Goal: Transaction & Acquisition: Obtain resource

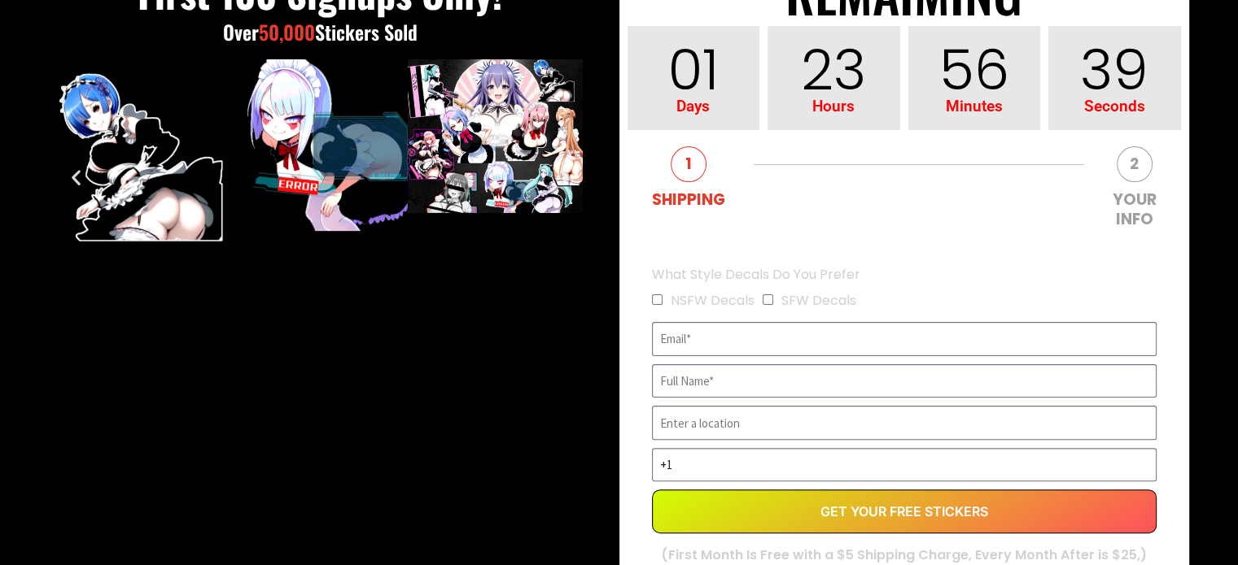
scroll to position [395, 0]
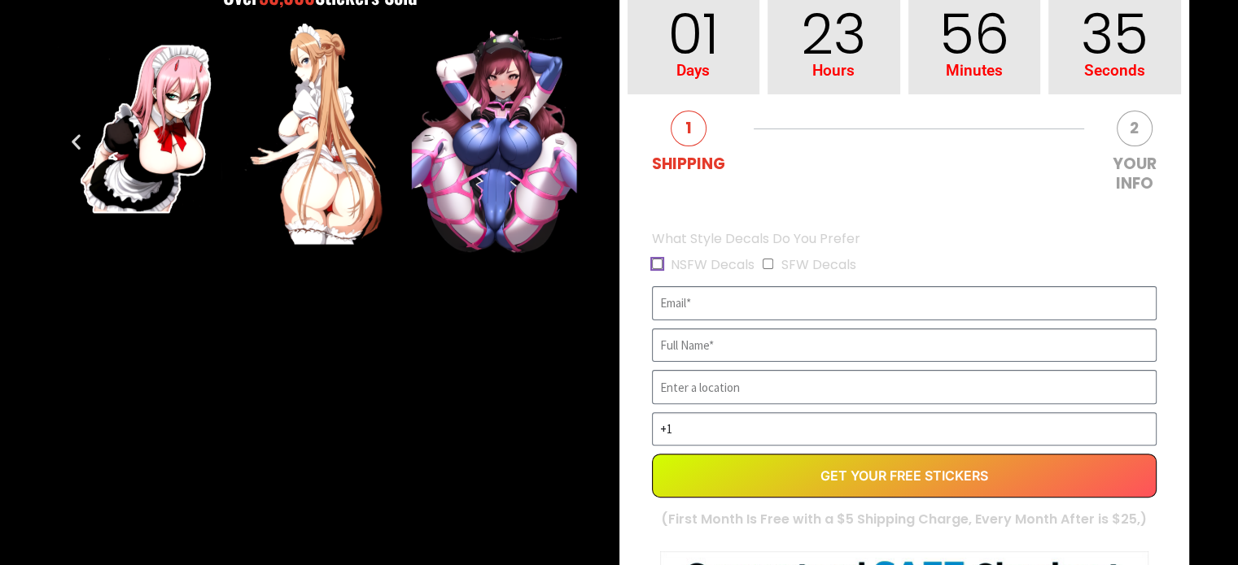
click at [655, 264] on input "NSFW Decals" at bounding box center [657, 264] width 11 height 11
checkbox input "true"
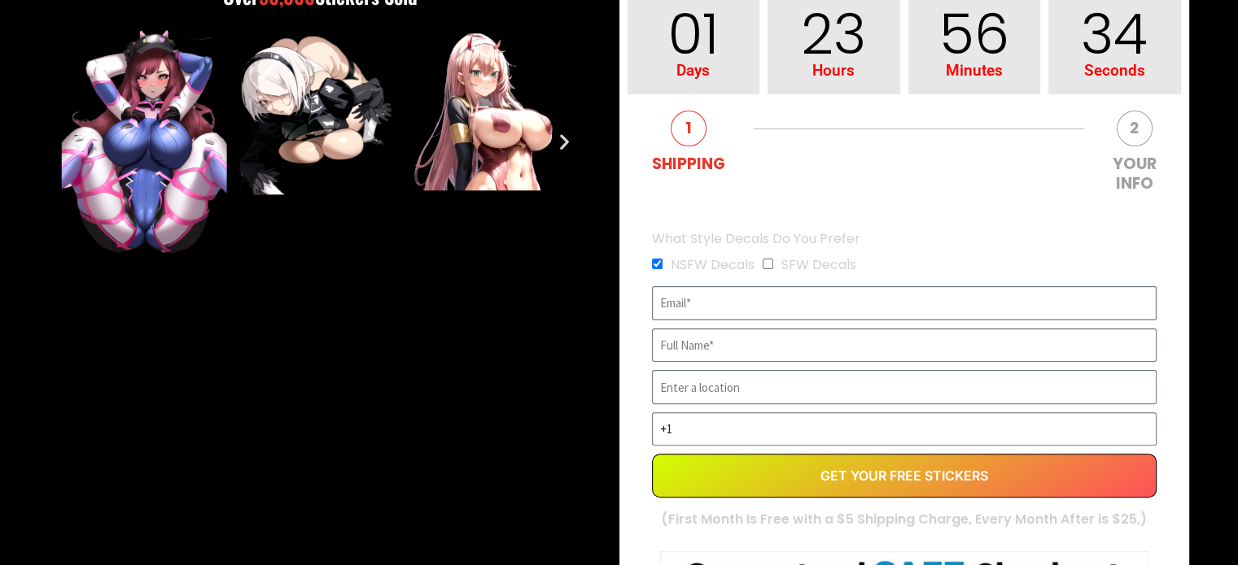
click at [698, 300] on input "EVERGREEN" at bounding box center [904, 303] width 504 height 34
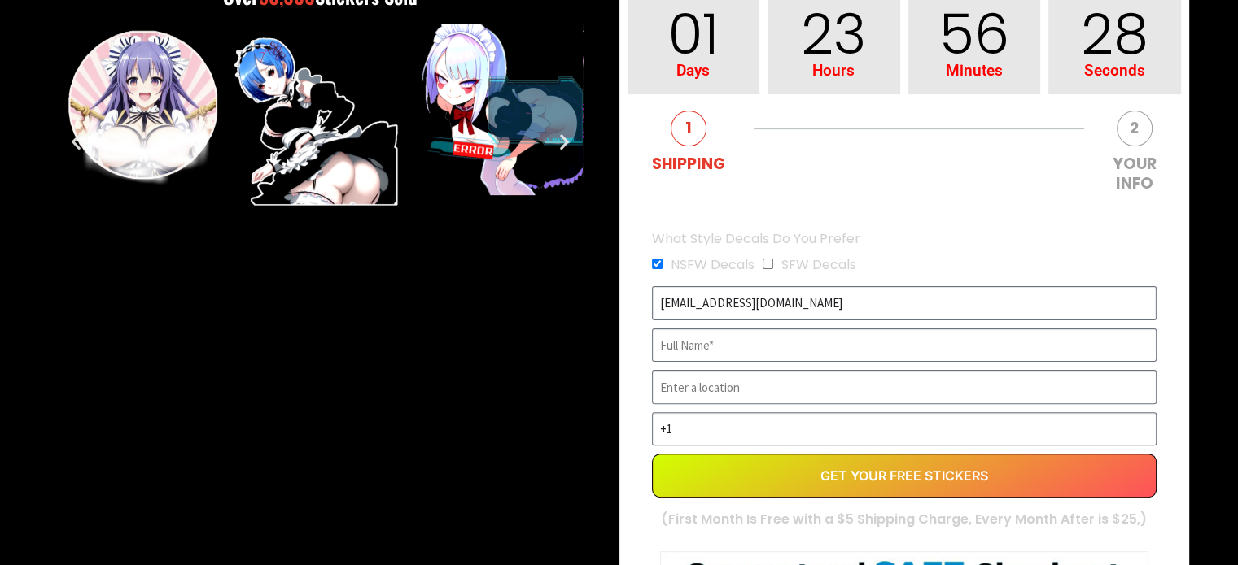
type input "[EMAIL_ADDRESS][DOMAIN_NAME]"
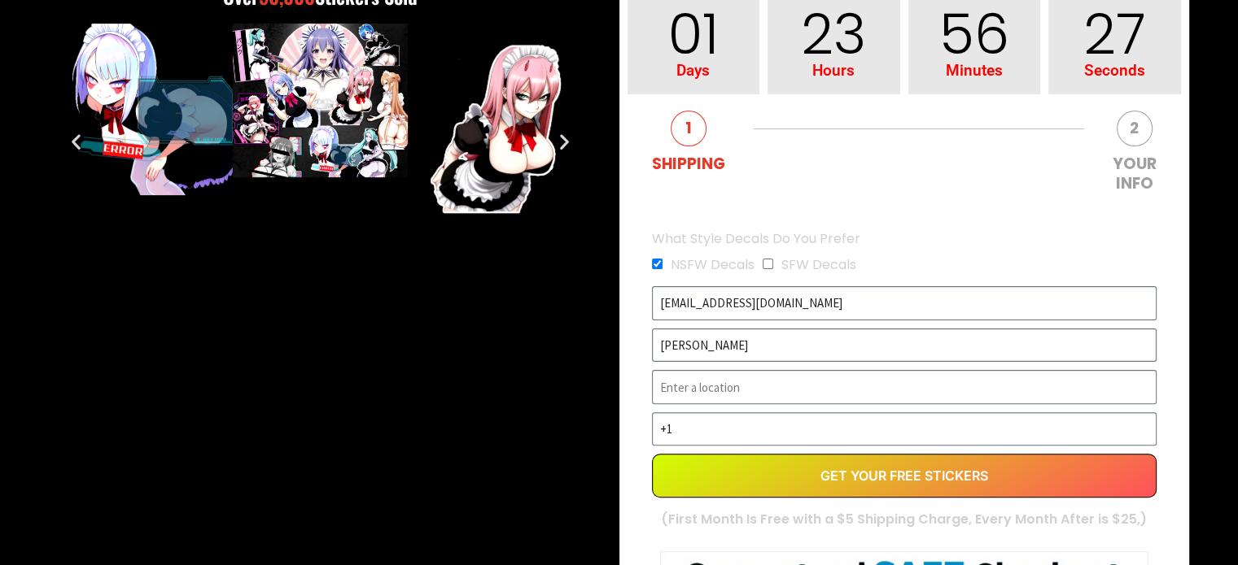
type input "[PERSON_NAME]"
type input "H"
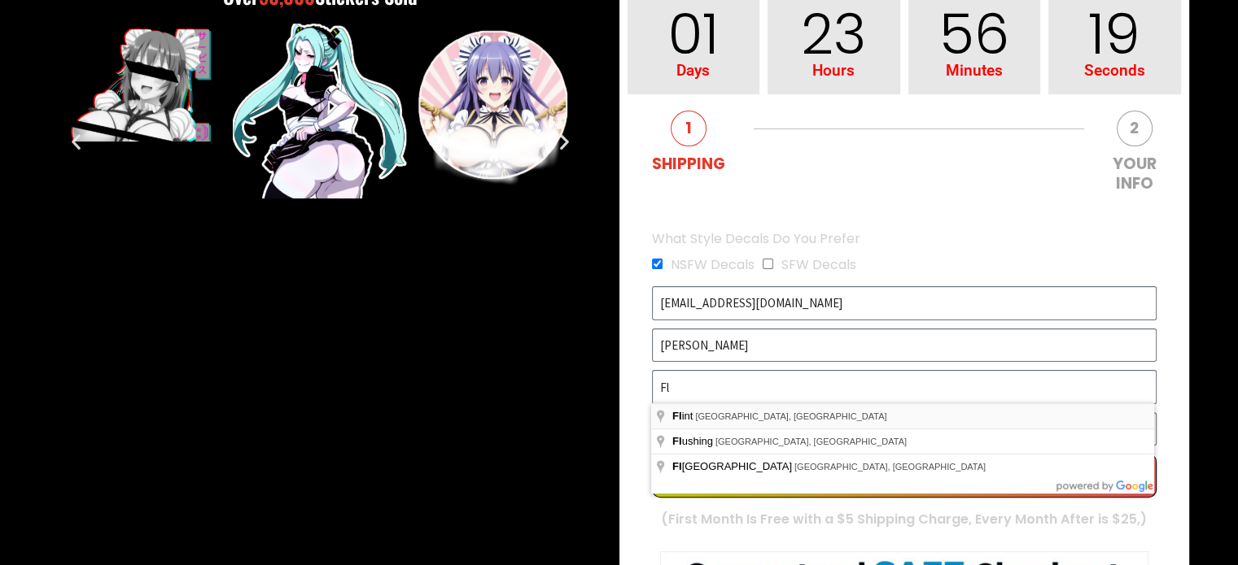
type input "[GEOGRAPHIC_DATA], [GEOGRAPHIC_DATA], [GEOGRAPHIC_DATA]"
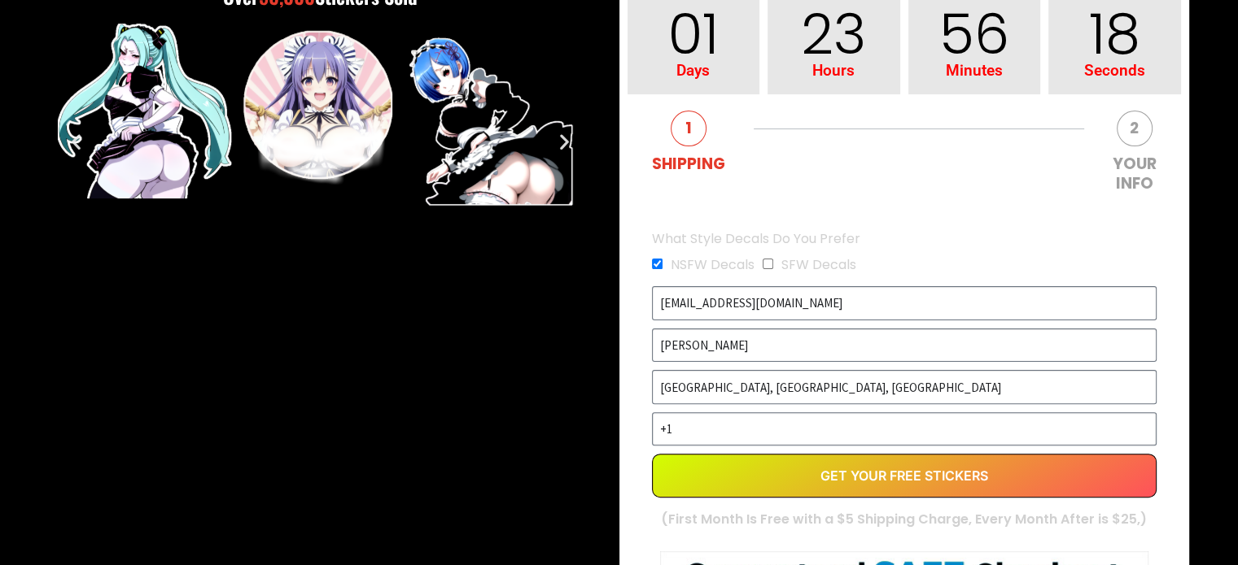
click at [701, 425] on input "+1" at bounding box center [904, 430] width 504 height 34
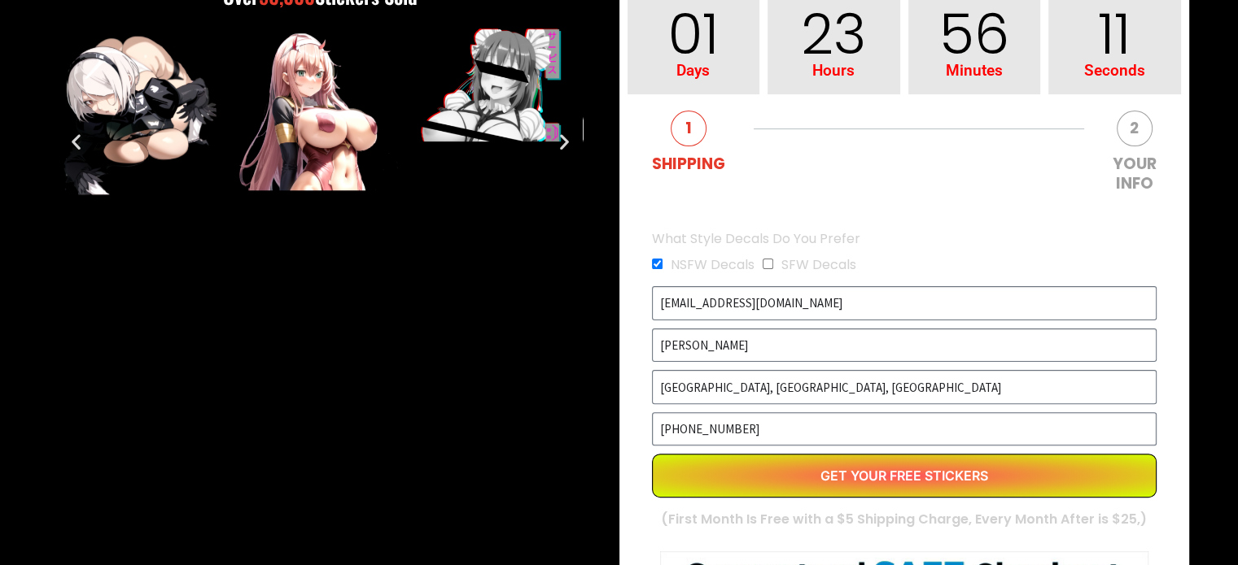
type input "[PHONE_NUMBER]"
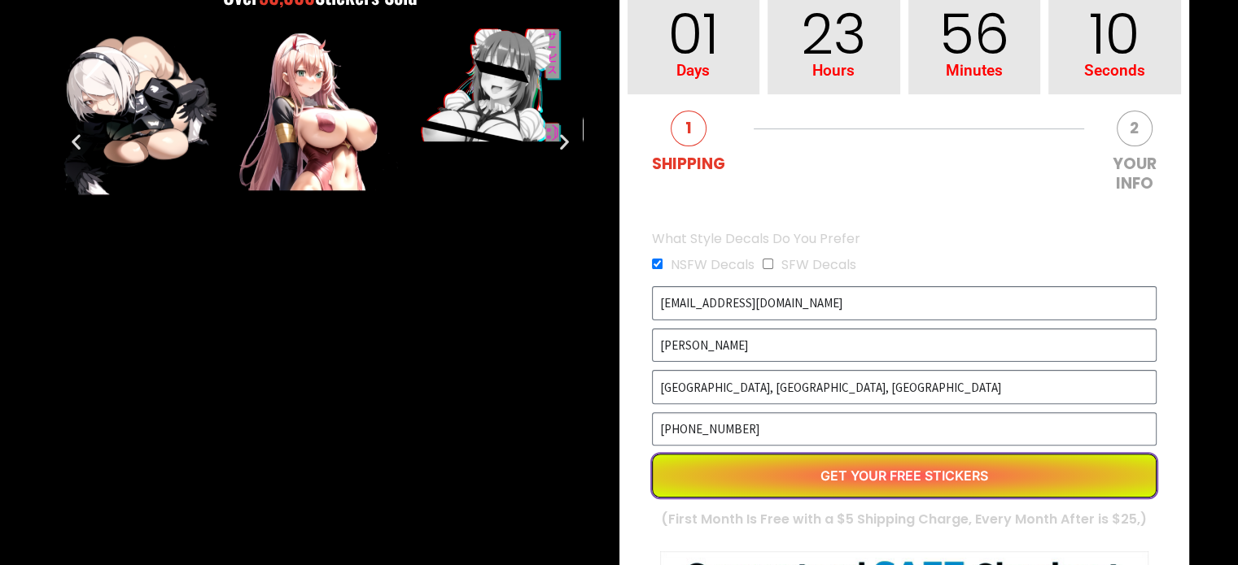
click at [804, 481] on button "Get Your Free Stickers" at bounding box center [904, 476] width 504 height 44
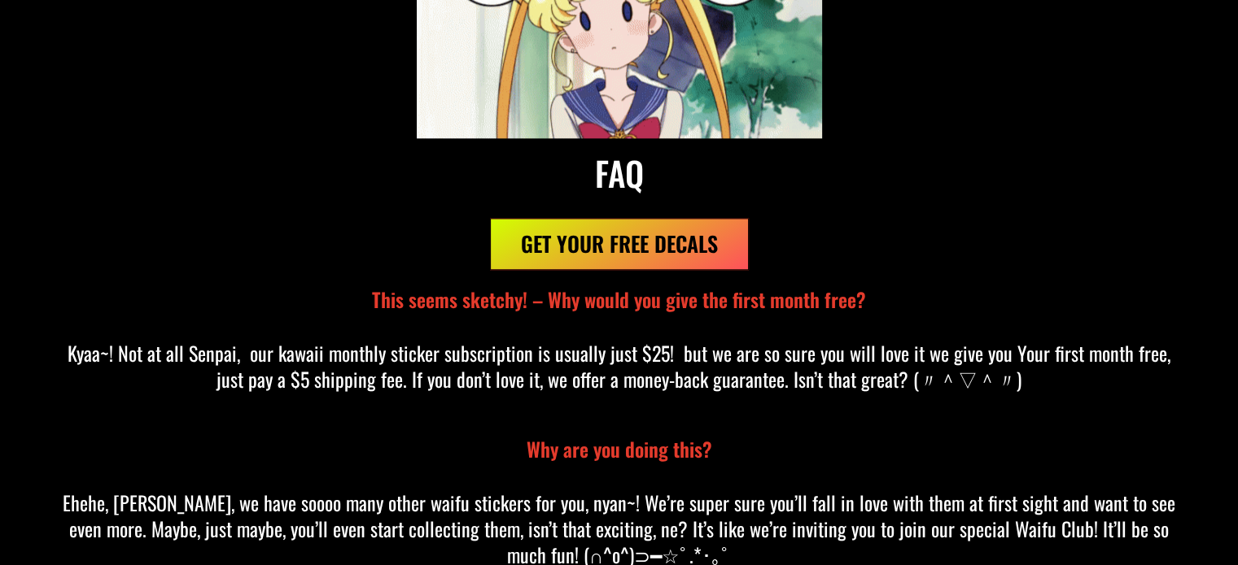
scroll to position [14336, 0]
